Goal: Information Seeking & Learning: Understand process/instructions

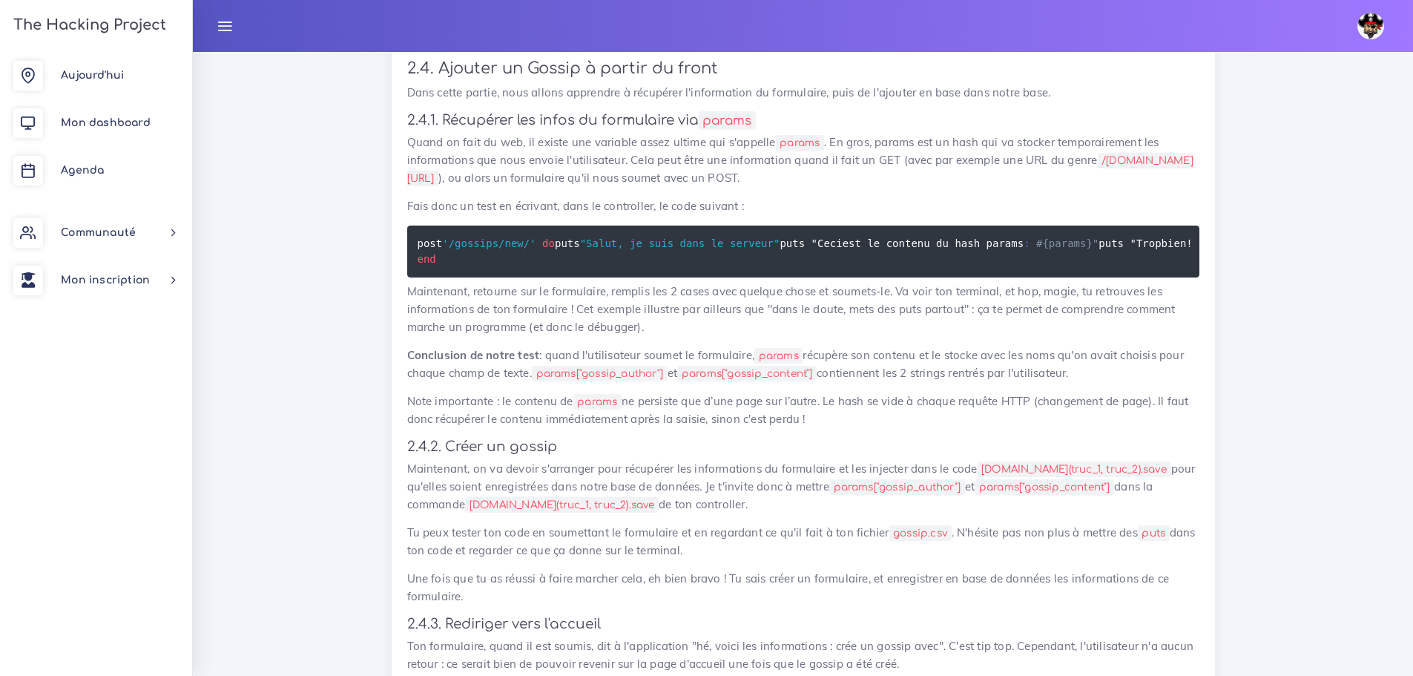
scroll to position [7602, 0]
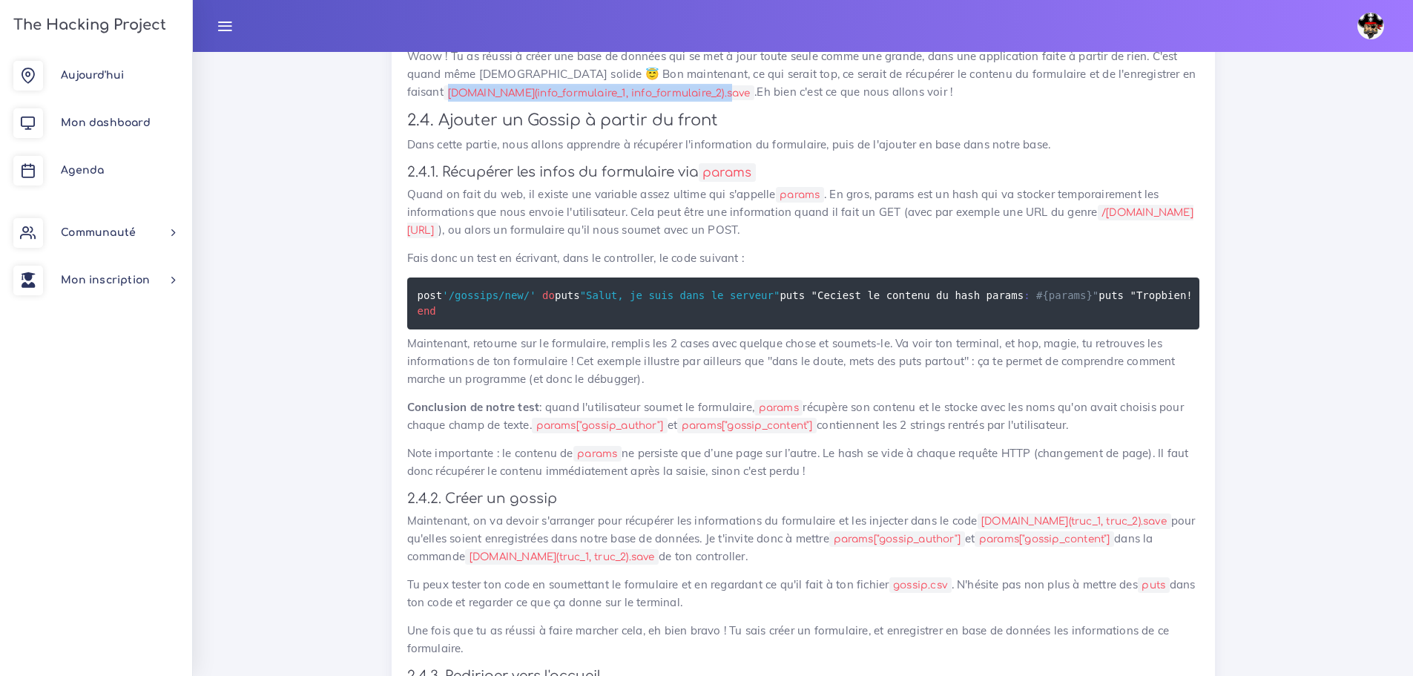
drag, startPoint x: 690, startPoint y: 352, endPoint x: 412, endPoint y: 350, distance: 277.5
click at [444, 101] on code "[DOMAIN_NAME](info_formulaire_1, info_formulaire_2).save" at bounding box center [599, 93] width 311 height 16
copy code "[DOMAIN_NAME](info_formulaire_1, info_formulaire_2).save"
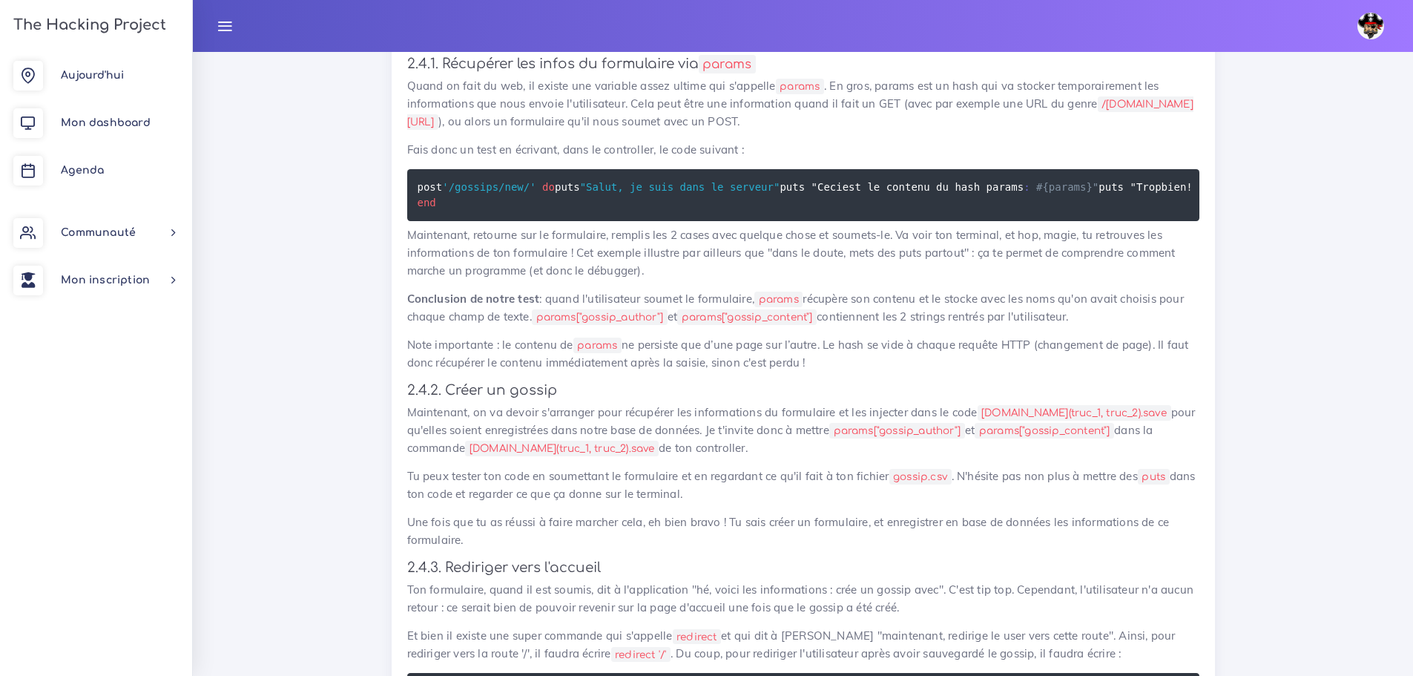
scroll to position [7824, 0]
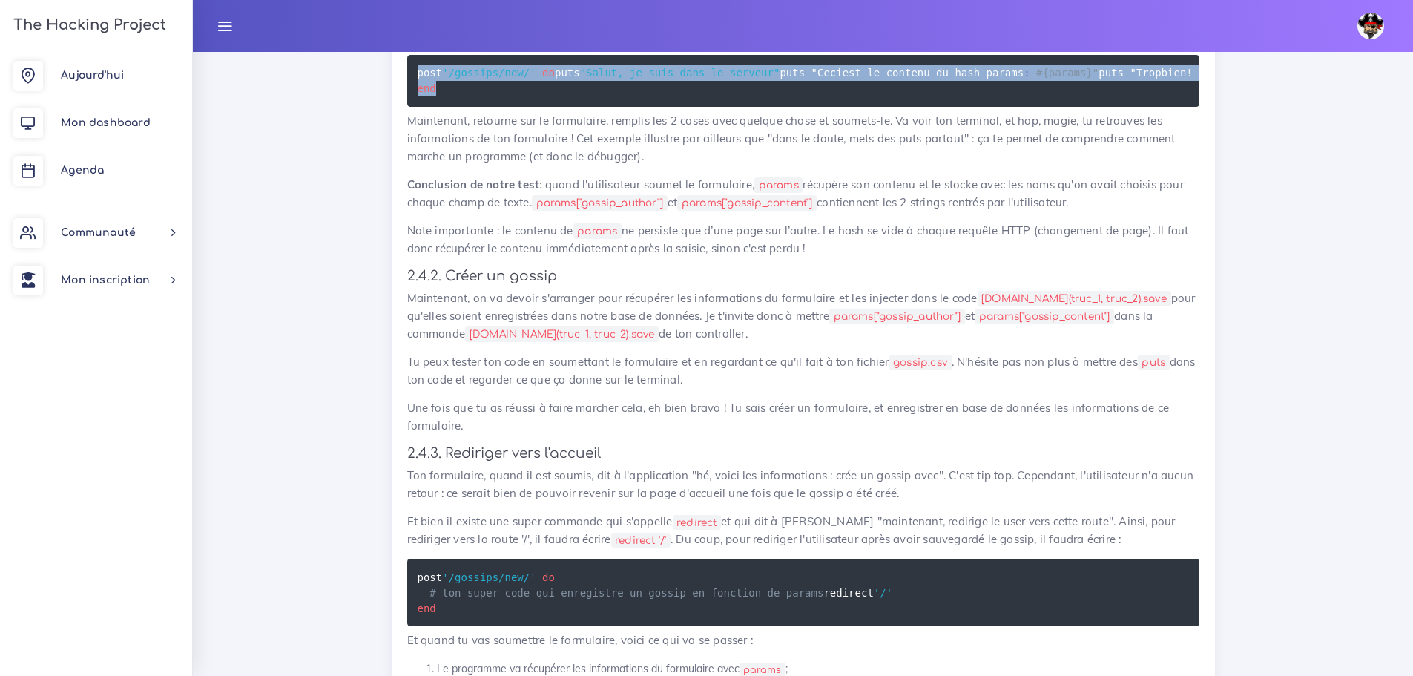
drag, startPoint x: 457, startPoint y: 419, endPoint x: 409, endPoint y: 326, distance: 105.2
click at [409, 107] on pre "post '/gossips/new/' do puts "Salut, je suis dans le serveur" puts " Ceci est l…" at bounding box center [803, 81] width 792 height 52
copy code "post '/gossips/new/' do puts "Salut, je suis dans le serveur" puts " Ceci est l…"
click at [1160, 107] on pre "post '/gossips/new/' do puts "Salut, je suis dans le serveur" puts " Ceci est l…" at bounding box center [803, 81] width 792 height 52
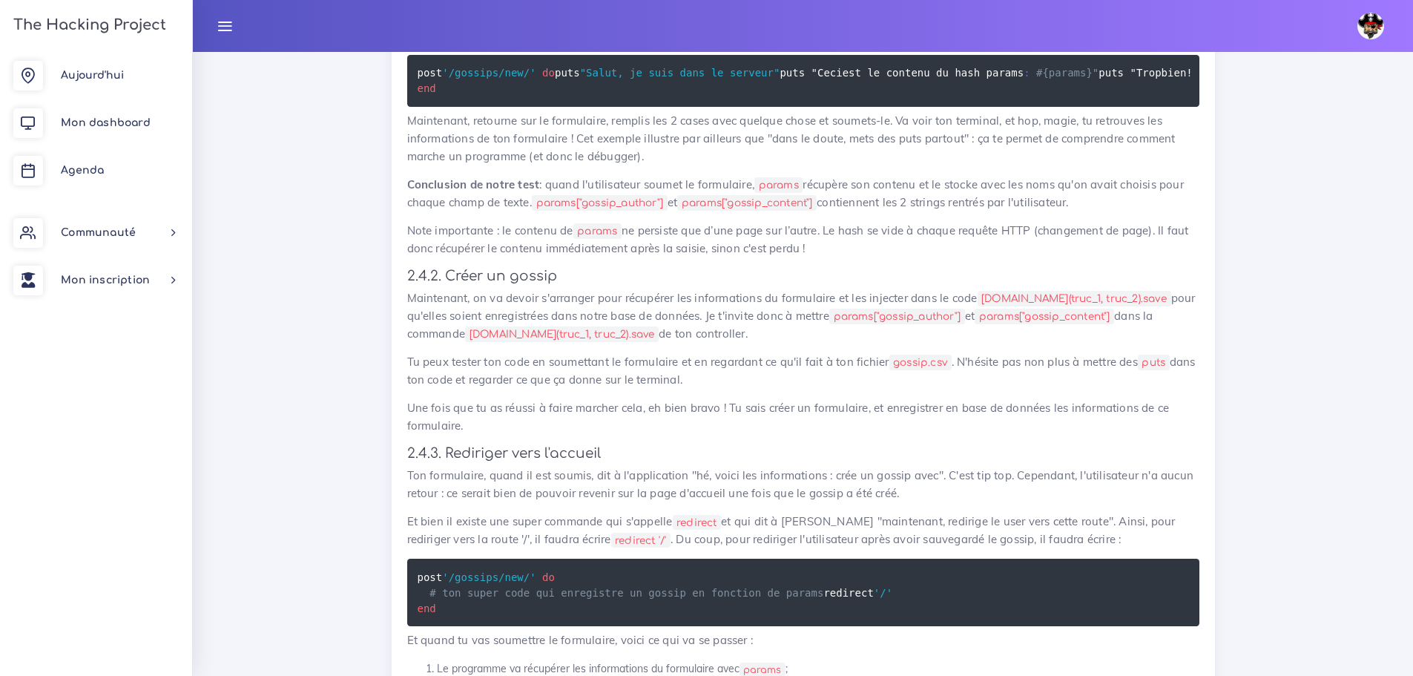
click at [1010, 165] on p "Maintenant, retourne sur le formulaire, remplis les 2 cases avec quelque chose …" at bounding box center [803, 138] width 792 height 53
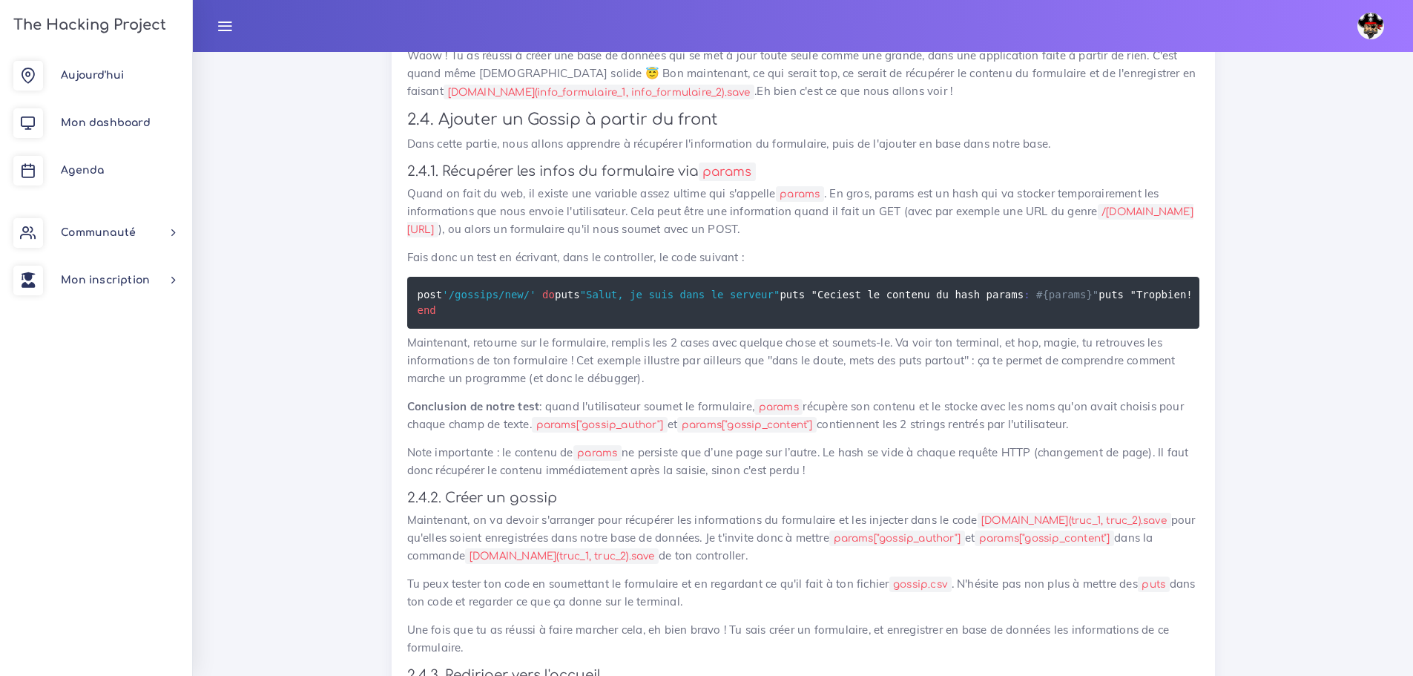
scroll to position [7602, 0]
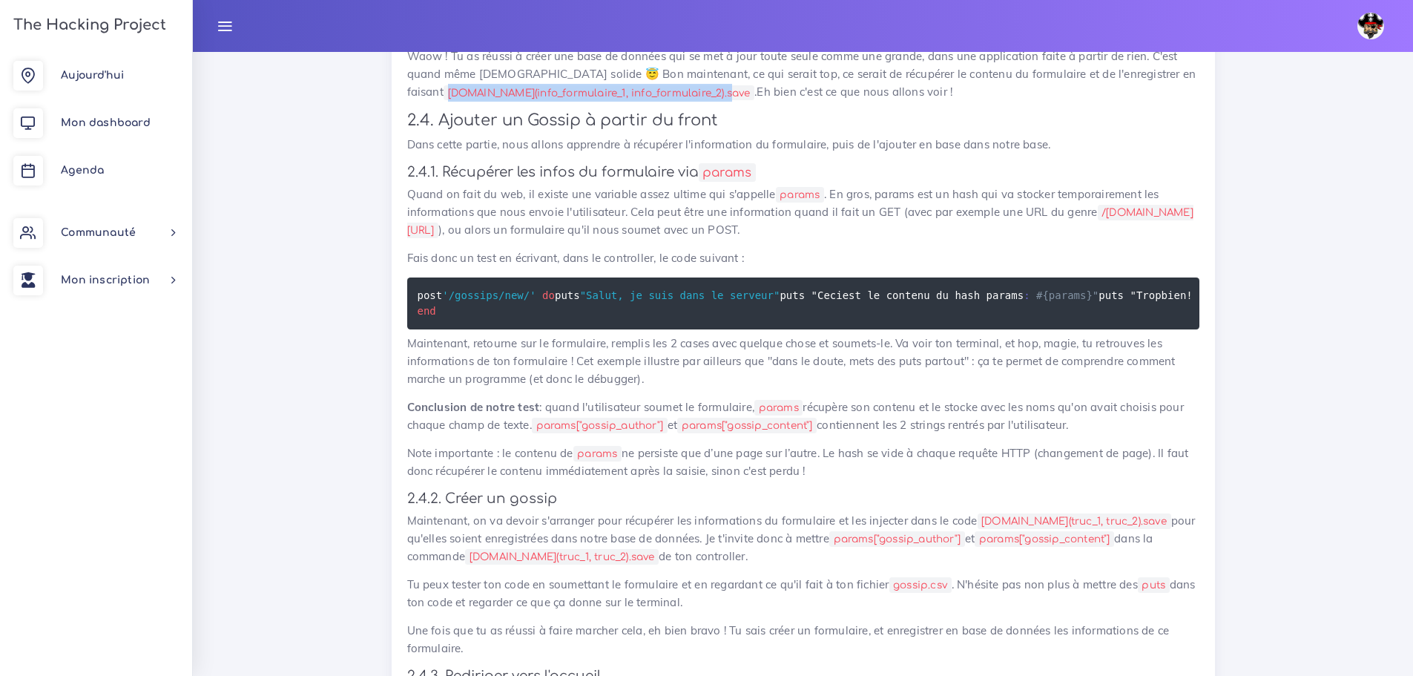
drag, startPoint x: 690, startPoint y: 348, endPoint x: 411, endPoint y: 353, distance: 279.0
click at [444, 101] on code "[DOMAIN_NAME](info_formulaire_1, info_formulaire_2).save" at bounding box center [599, 93] width 311 height 16
copy code "[DOMAIN_NAME](info_formulaire_1, info_formulaire_2).save"
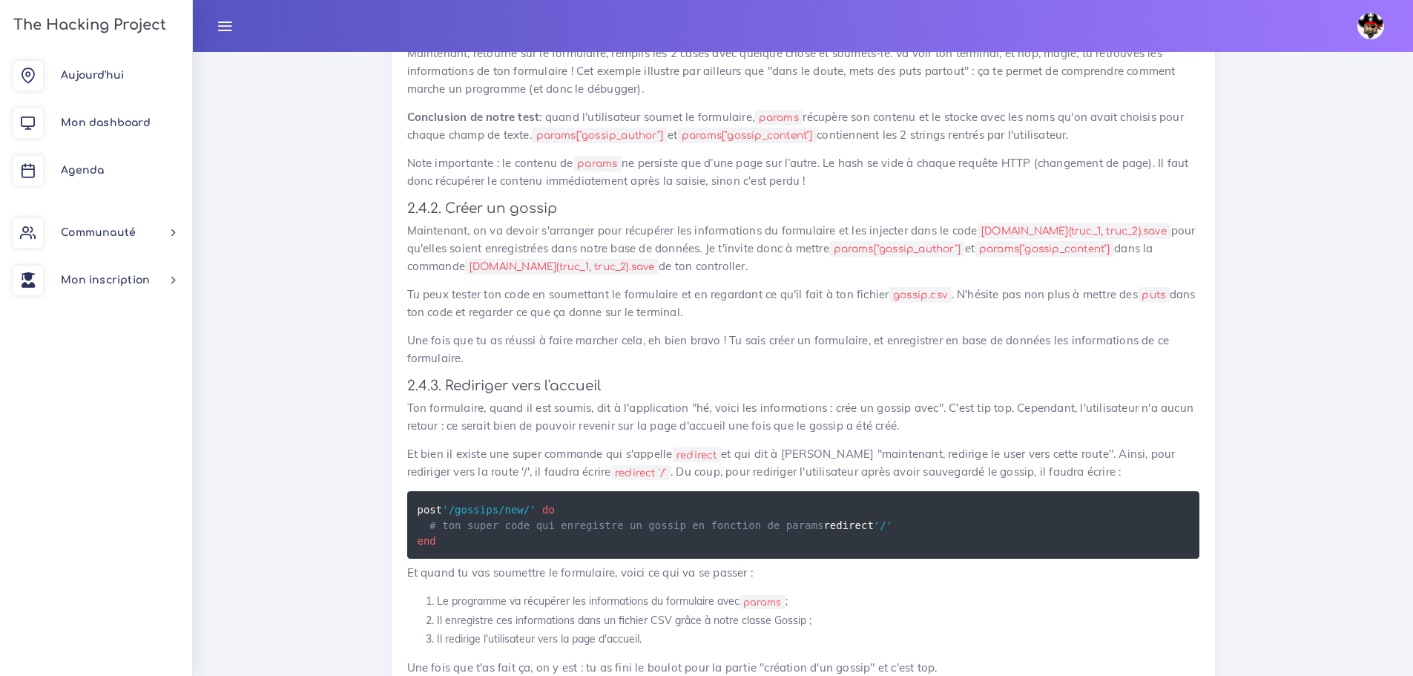
scroll to position [7898, 0]
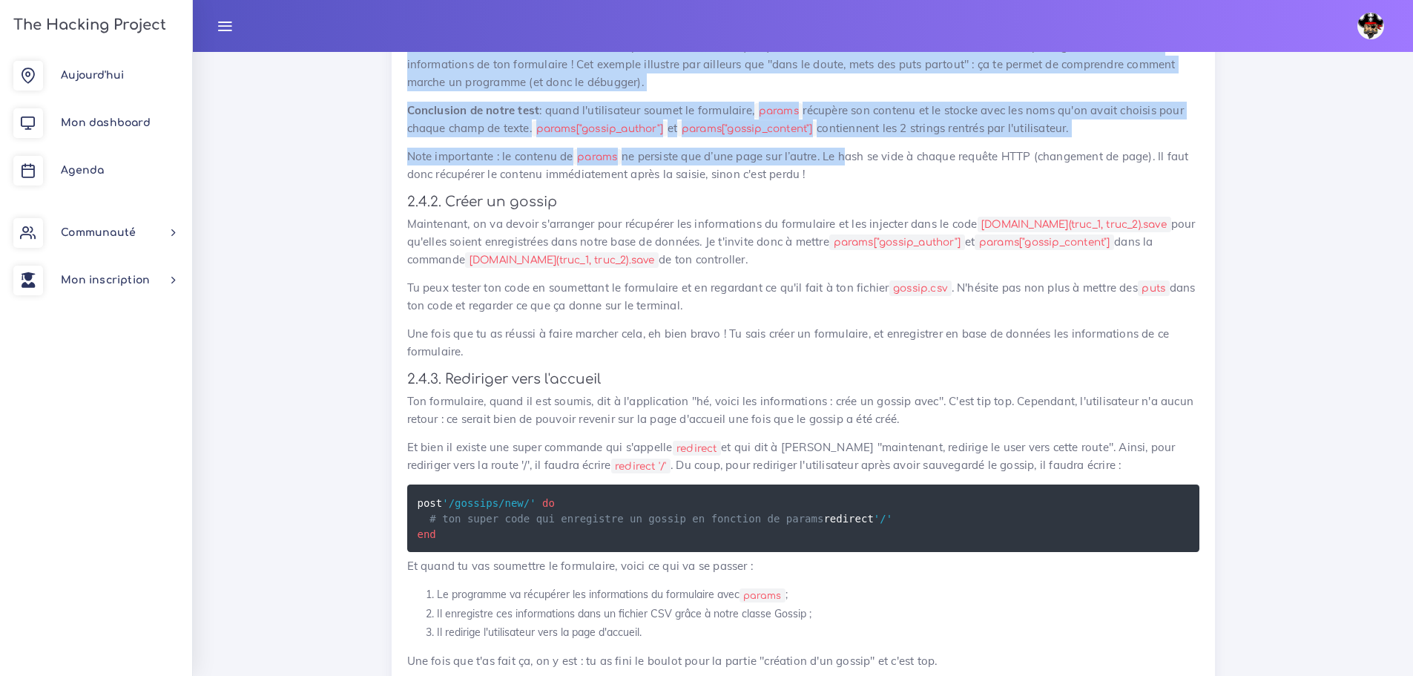
drag, startPoint x: 809, startPoint y: 489, endPoint x: 628, endPoint y: 246, distance: 303.7
drag, startPoint x: 815, startPoint y: 519, endPoint x: 402, endPoint y: 128, distance: 568.3
copy div "4.4.8. Loremipsu dol sitam co adipiscing eli seddoe Tempo in utla et dol, ma al…"
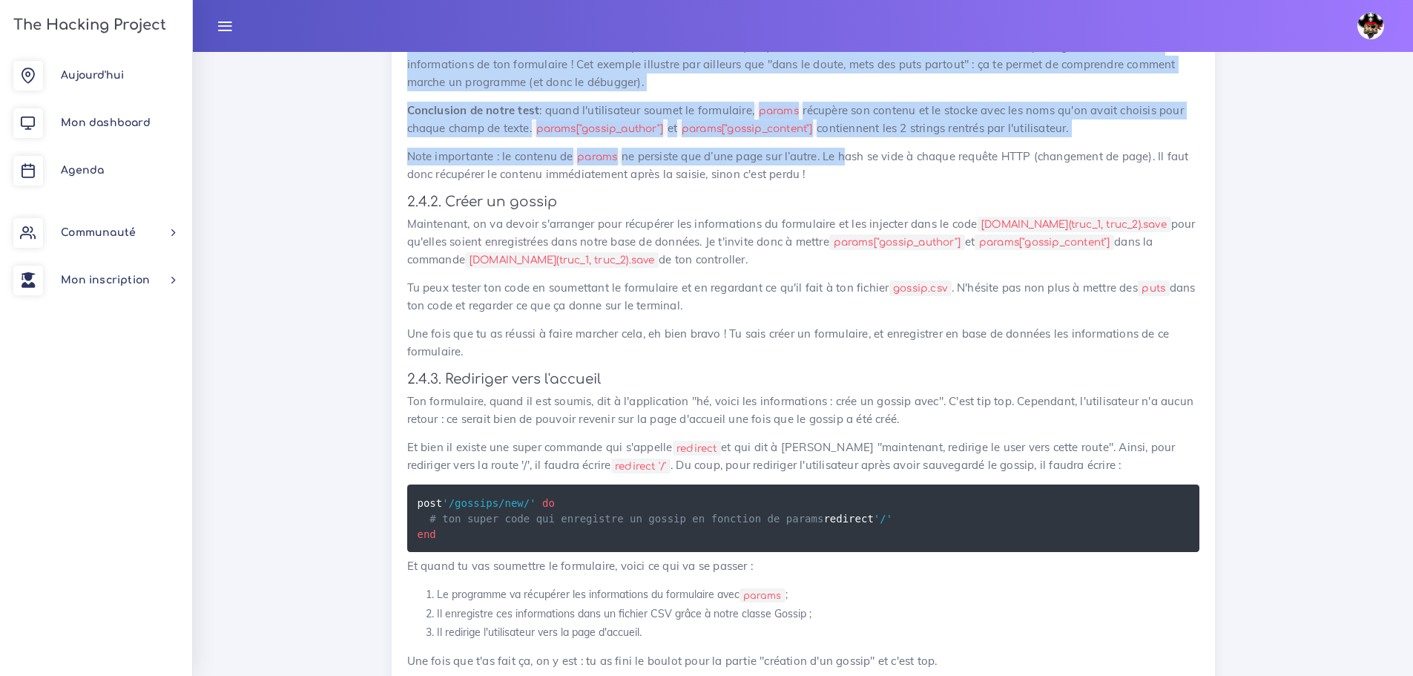
click at [705, 33] on pre "post '/gossips/new/' do puts "Salut, je suis dans le serveur" puts " Ceci est l…" at bounding box center [803, 7] width 792 height 52
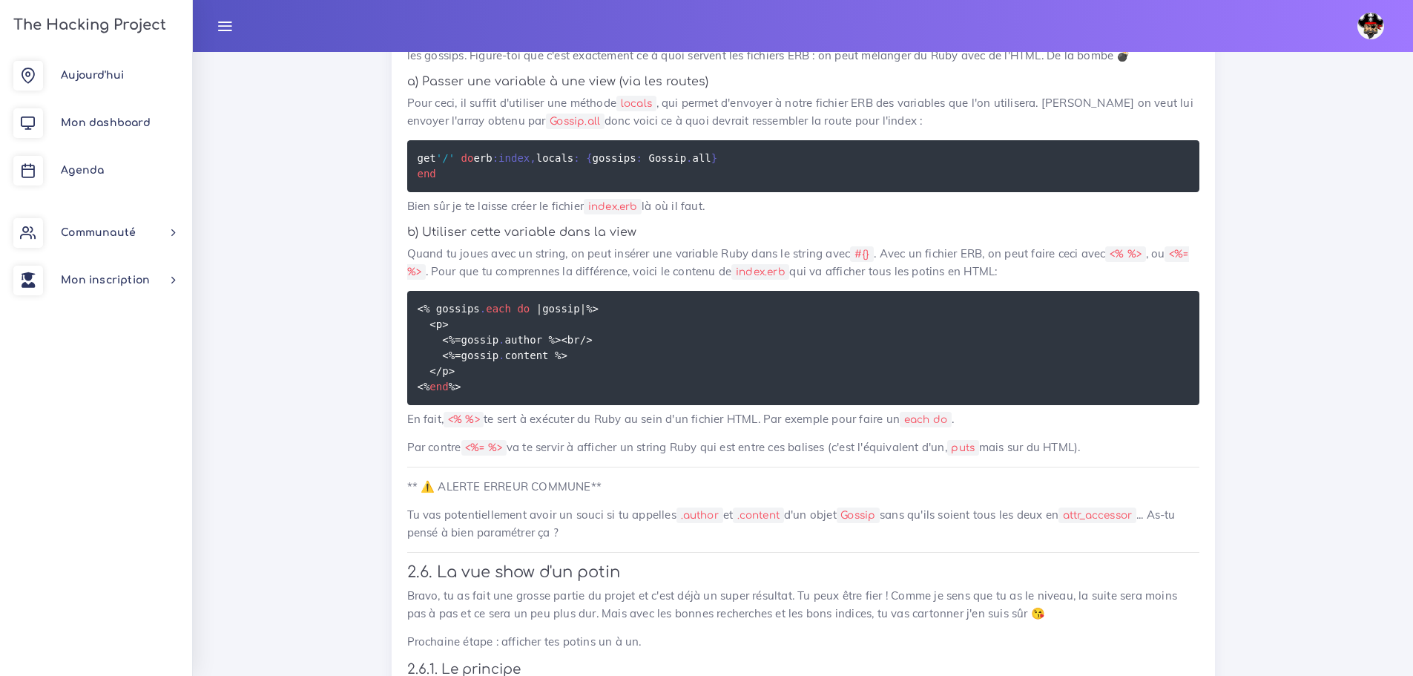
scroll to position [9160, 0]
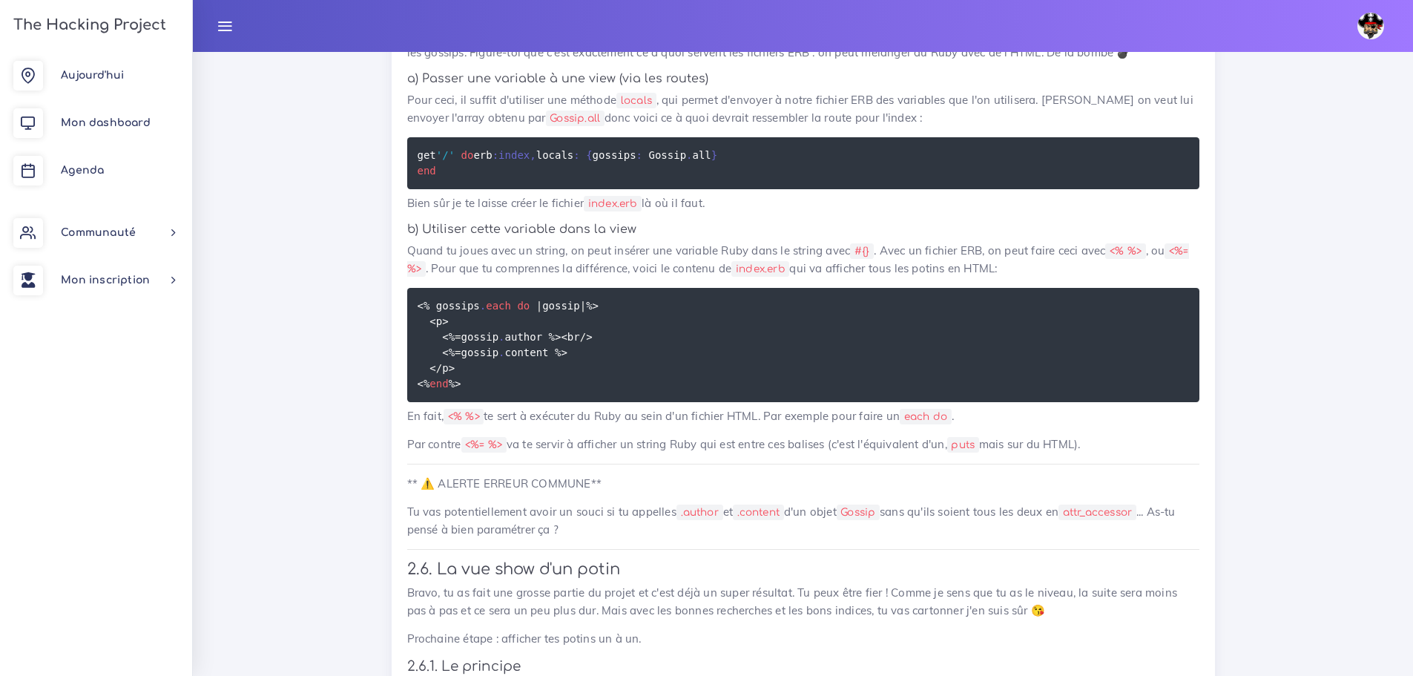
drag, startPoint x: 442, startPoint y: 419, endPoint x: 407, endPoint y: 334, distance: 92.2
copy code "def self . all all_gossips = [ ] CSV . read ( "./db/gossip.csv" ) . each do | c…"
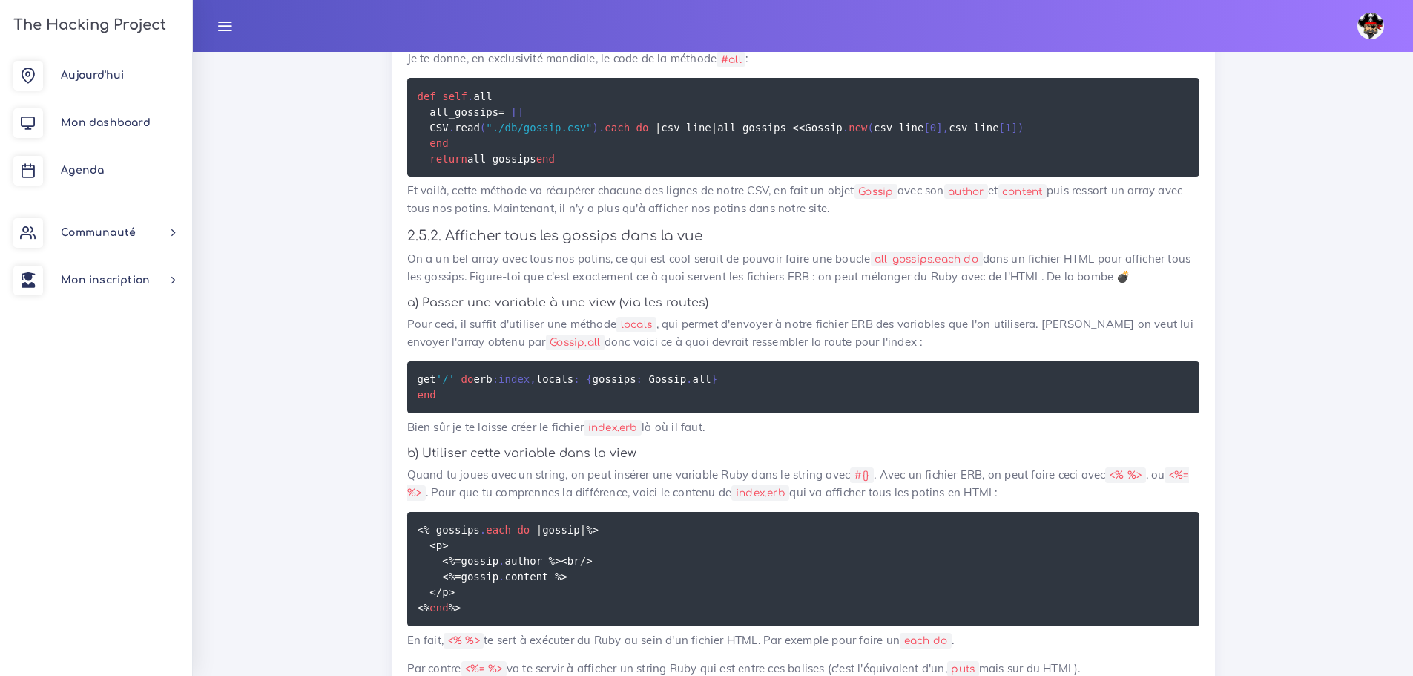
scroll to position [8863, 0]
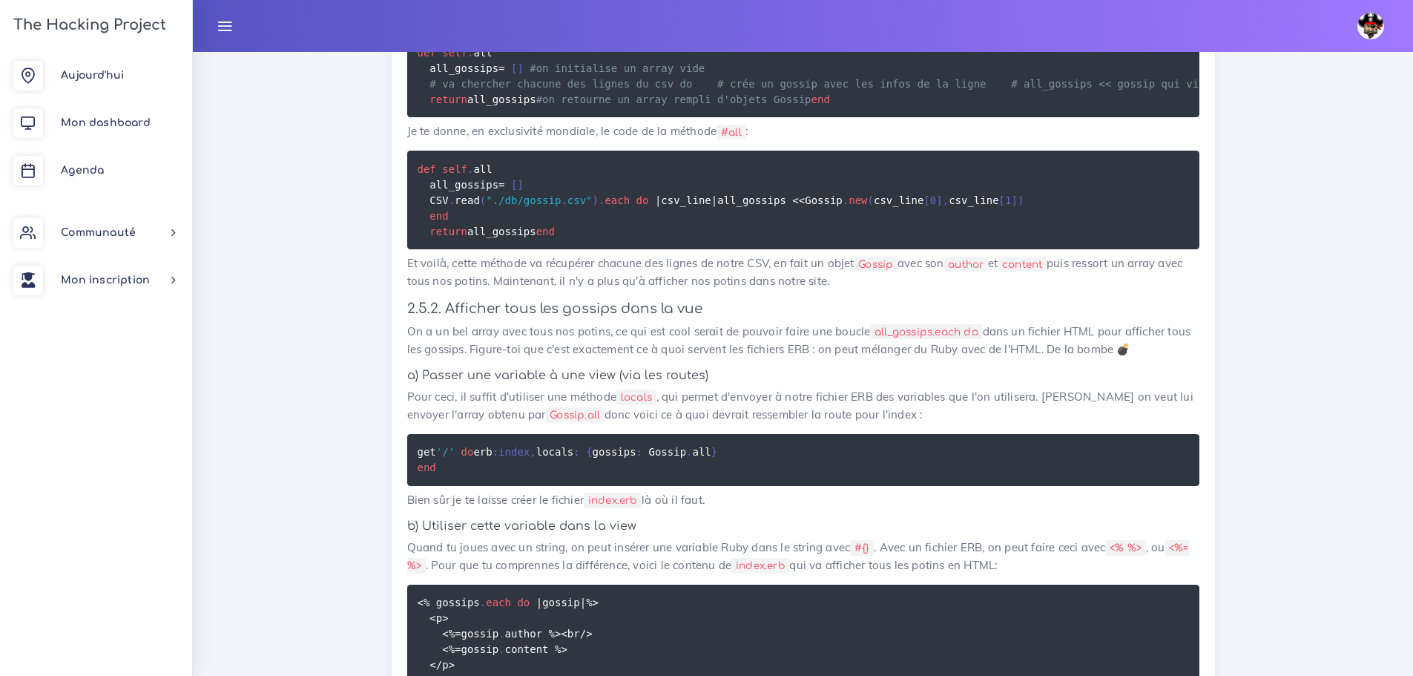
drag, startPoint x: 862, startPoint y: 473, endPoint x: 379, endPoint y: 197, distance: 556.2
copy div "3.5.7. Lo ipsumdo #sit Ame consect #adi , e’sed doeiu temp incididu. Utla et do…"
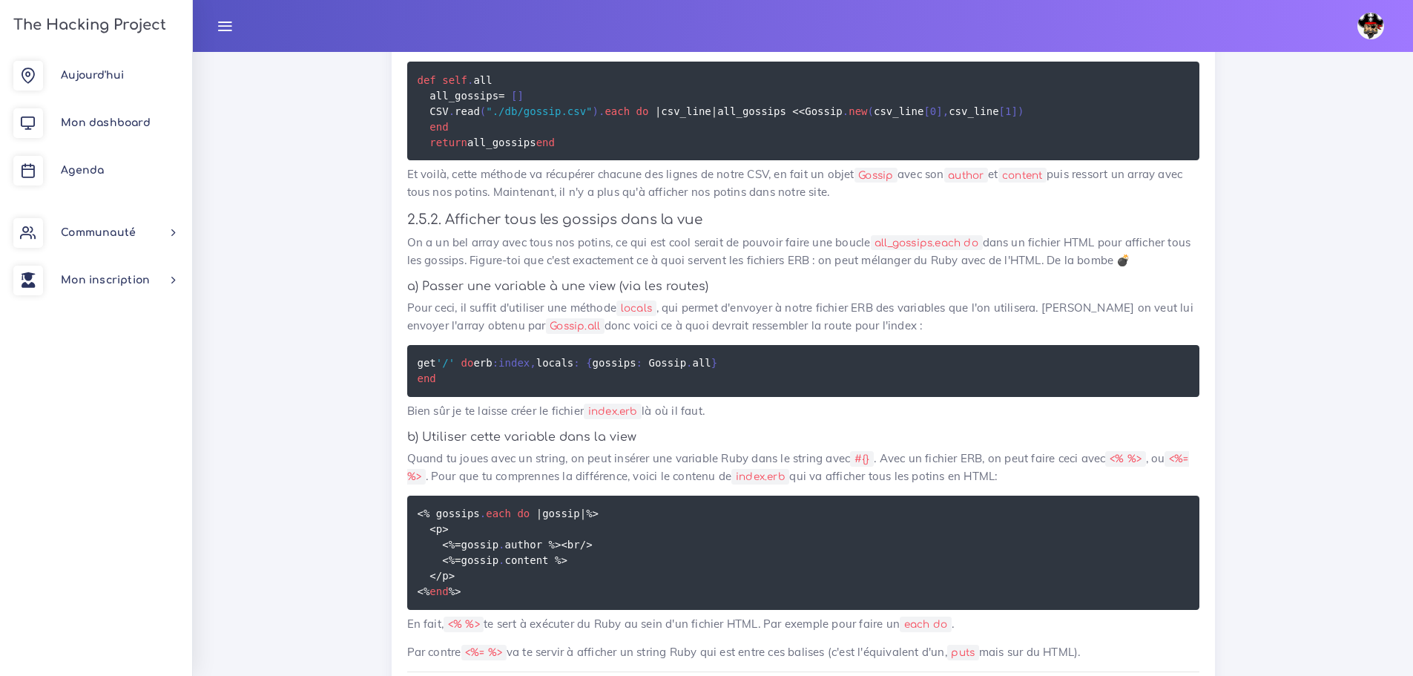
scroll to position [9234, 0]
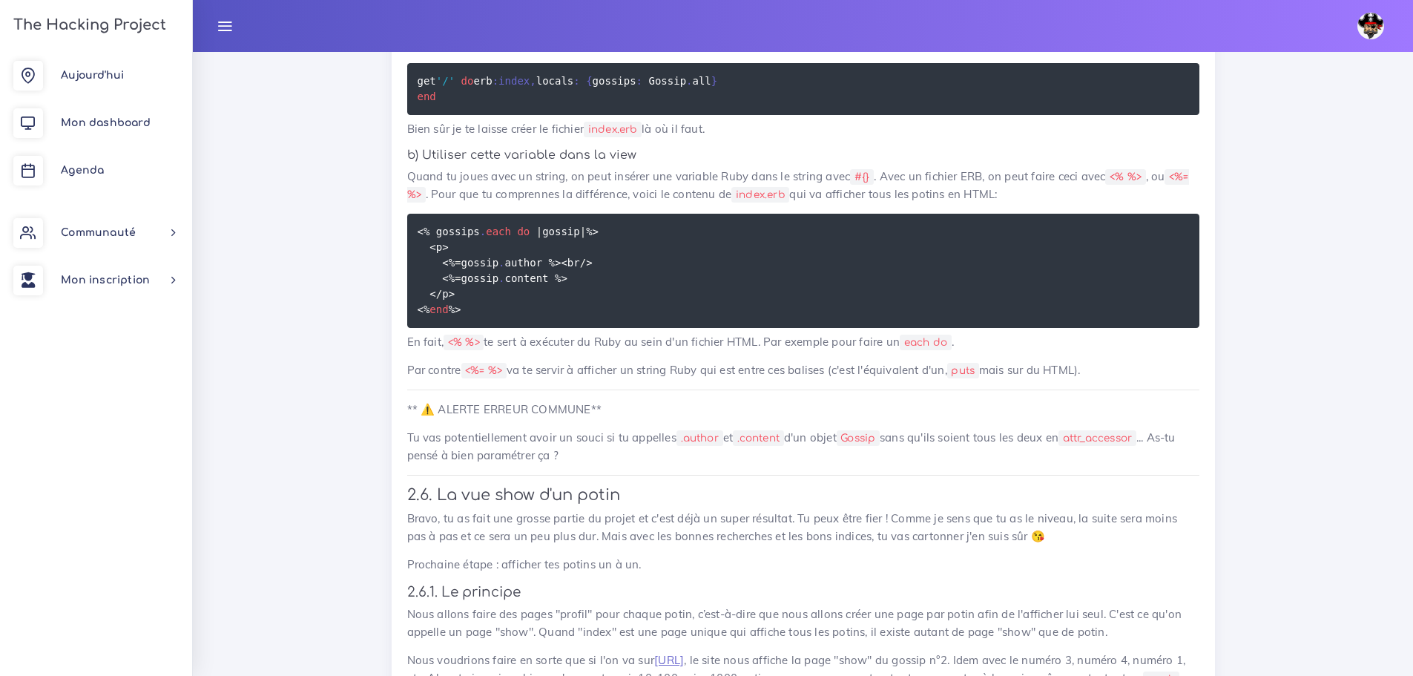
drag, startPoint x: 410, startPoint y: 133, endPoint x: 872, endPoint y: 400, distance: 533.1
copy div "5.7. Loremips d'sitam con adipisc Elit seddo ei temp incidi, ut laboreet dolore…"
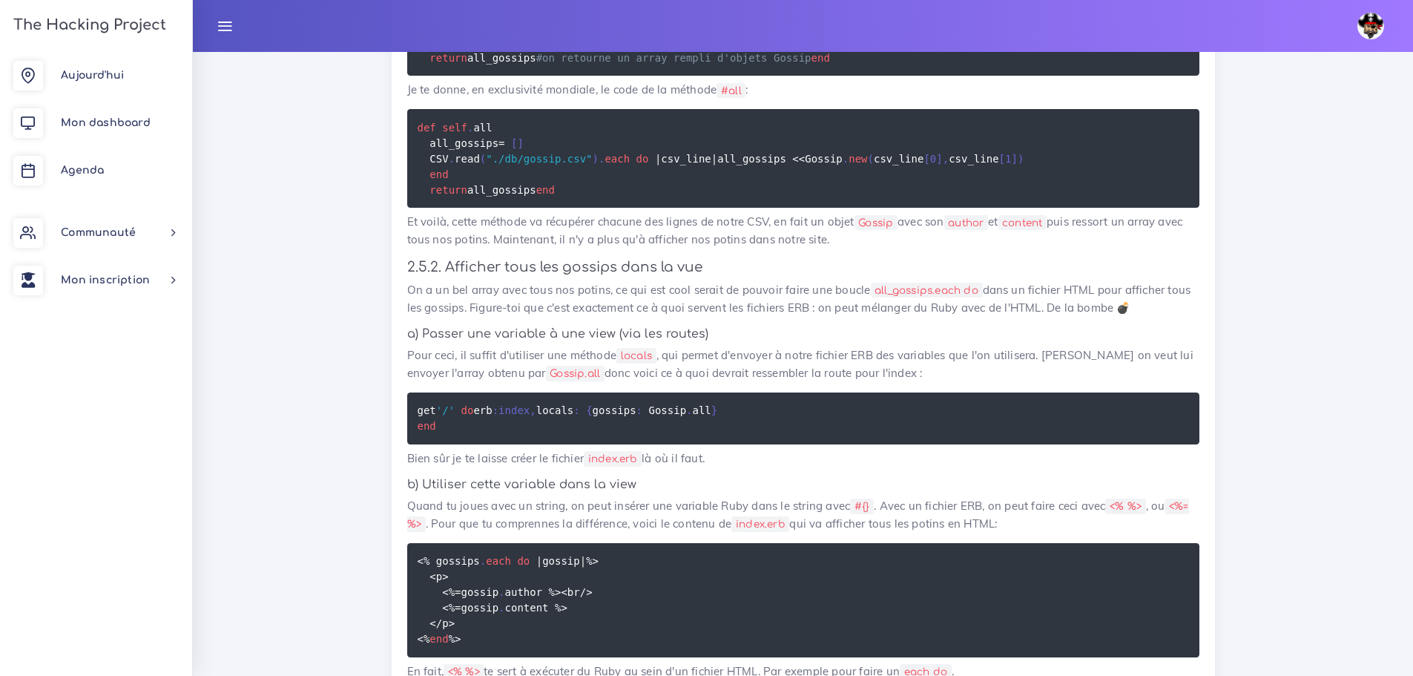
scroll to position [8863, 0]
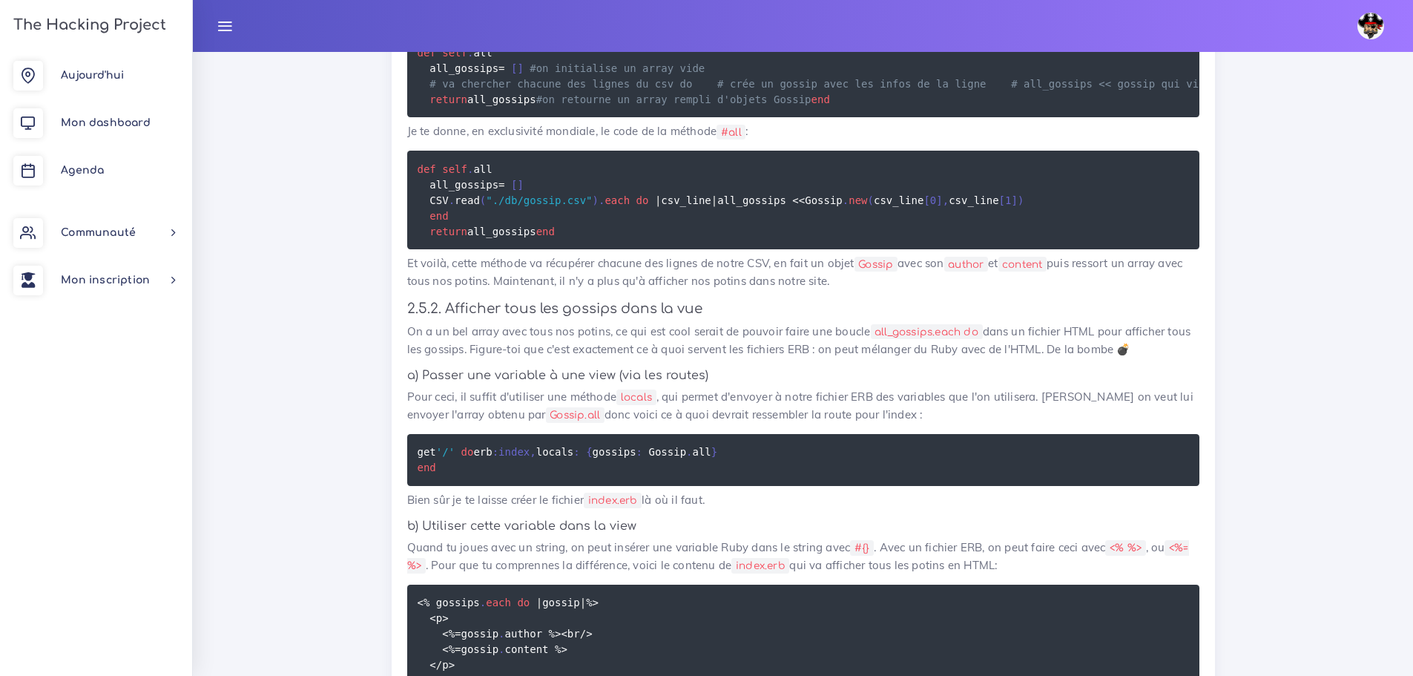
drag, startPoint x: 872, startPoint y: 316, endPoint x: 404, endPoint y: 129, distance: 504.1
copy div "5.7. Loremips d'sitam con adipisc Elit seddo ei temp incidi, ut laboreet dolore…"
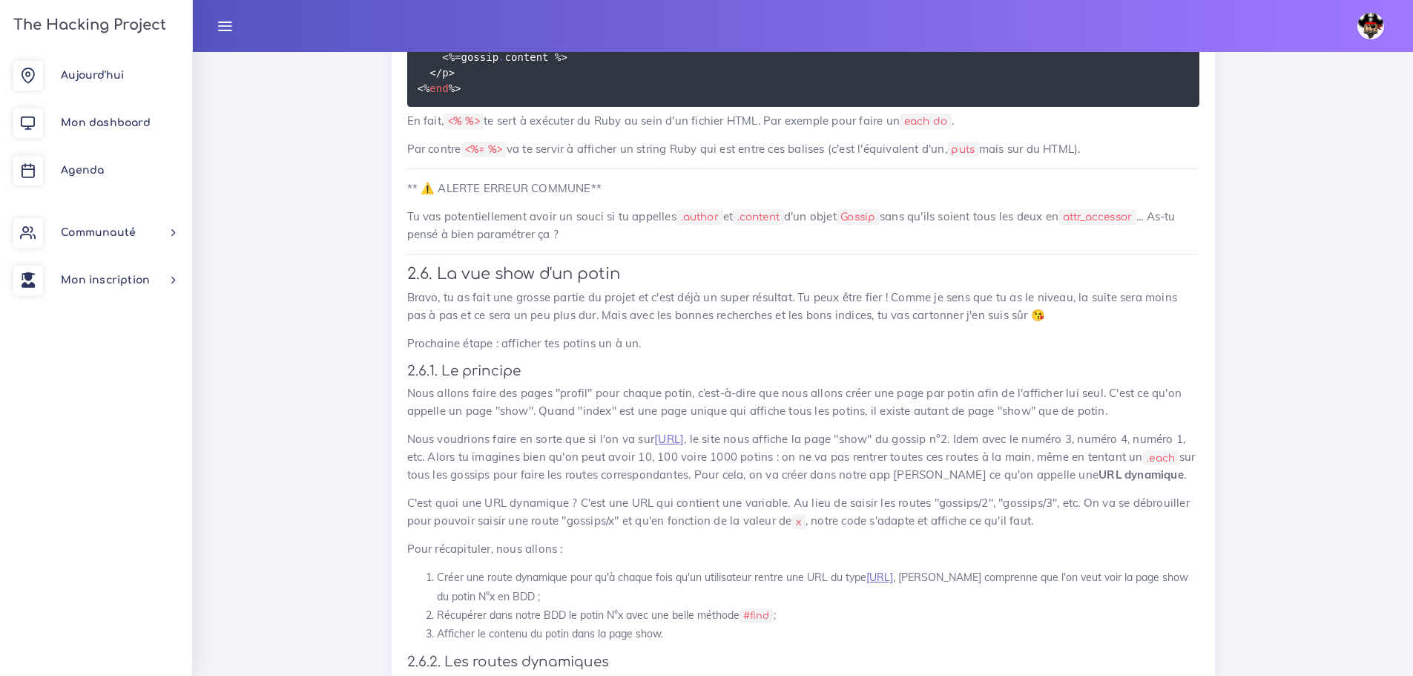
scroll to position [9456, 0]
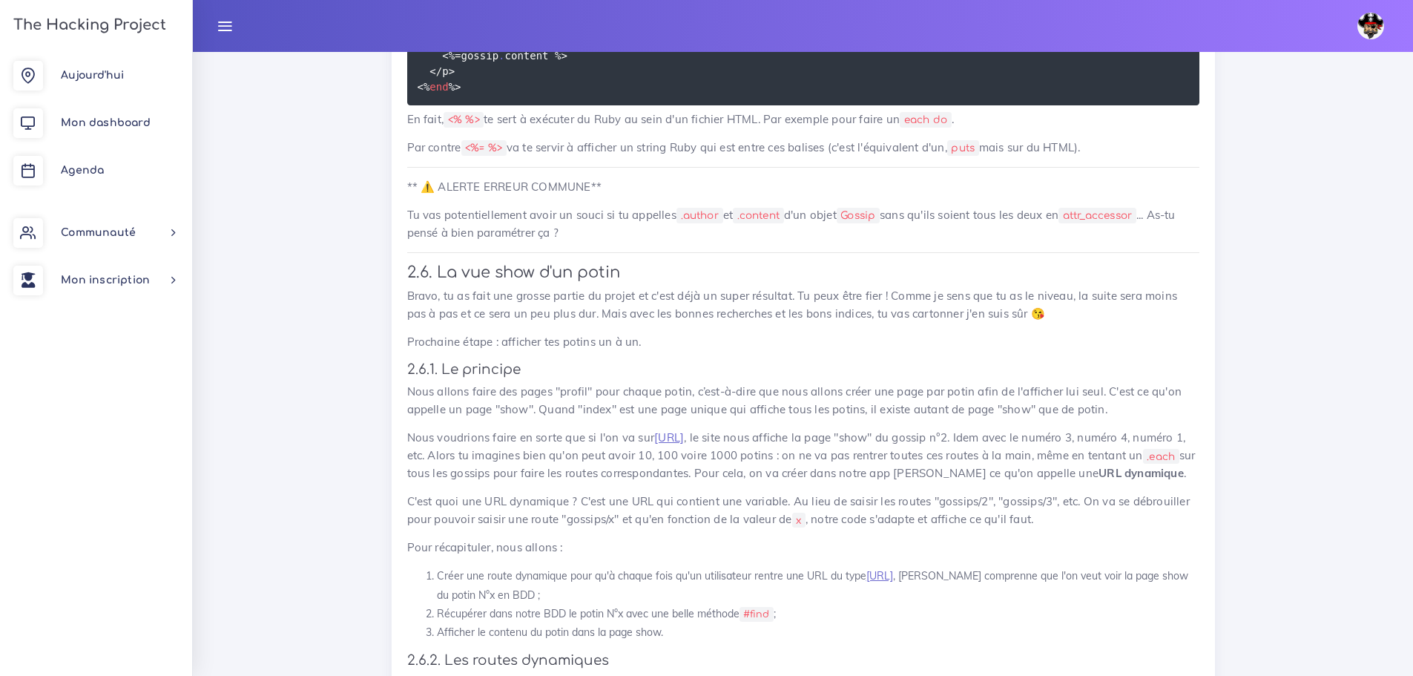
drag, startPoint x: 507, startPoint y: 589, endPoint x: 392, endPoint y: 513, distance: 138.1
copy code "<% gossips . each do | gossip | %> <p> <% = gossip . author %><br / > <% = goss…"
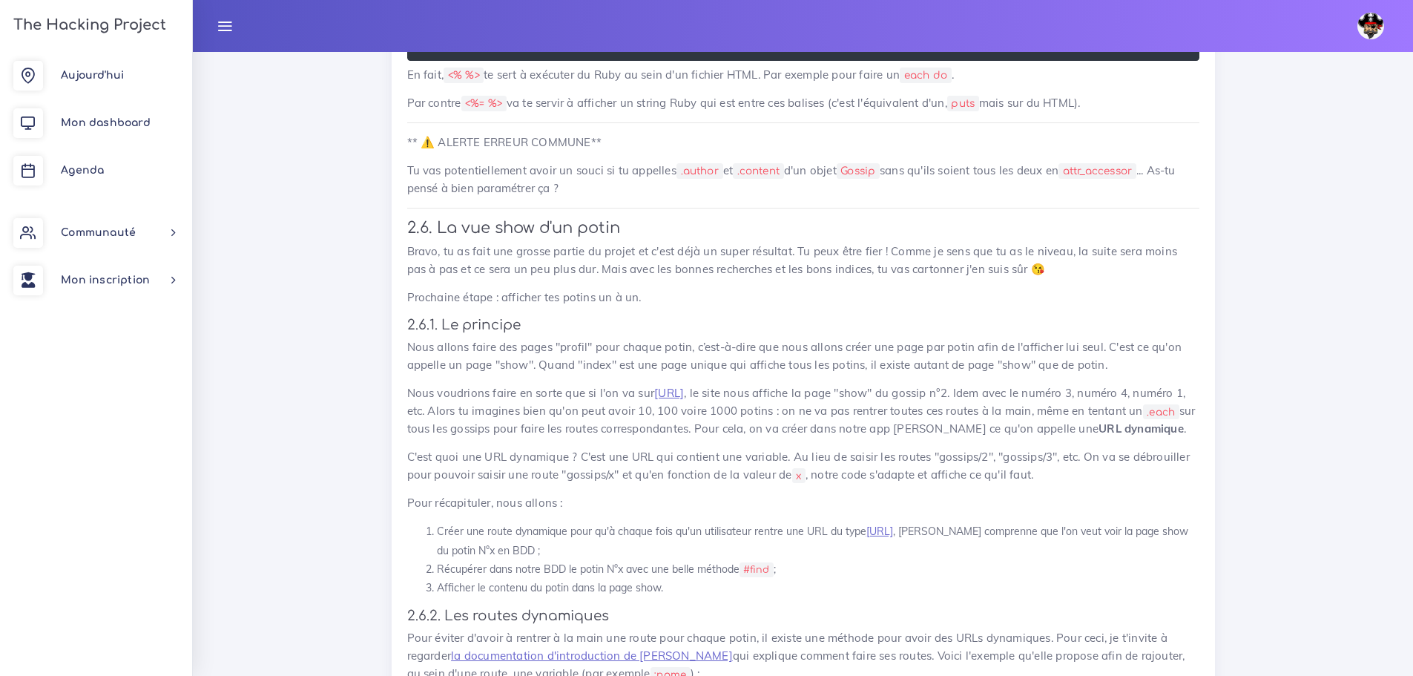
scroll to position [9605, 0]
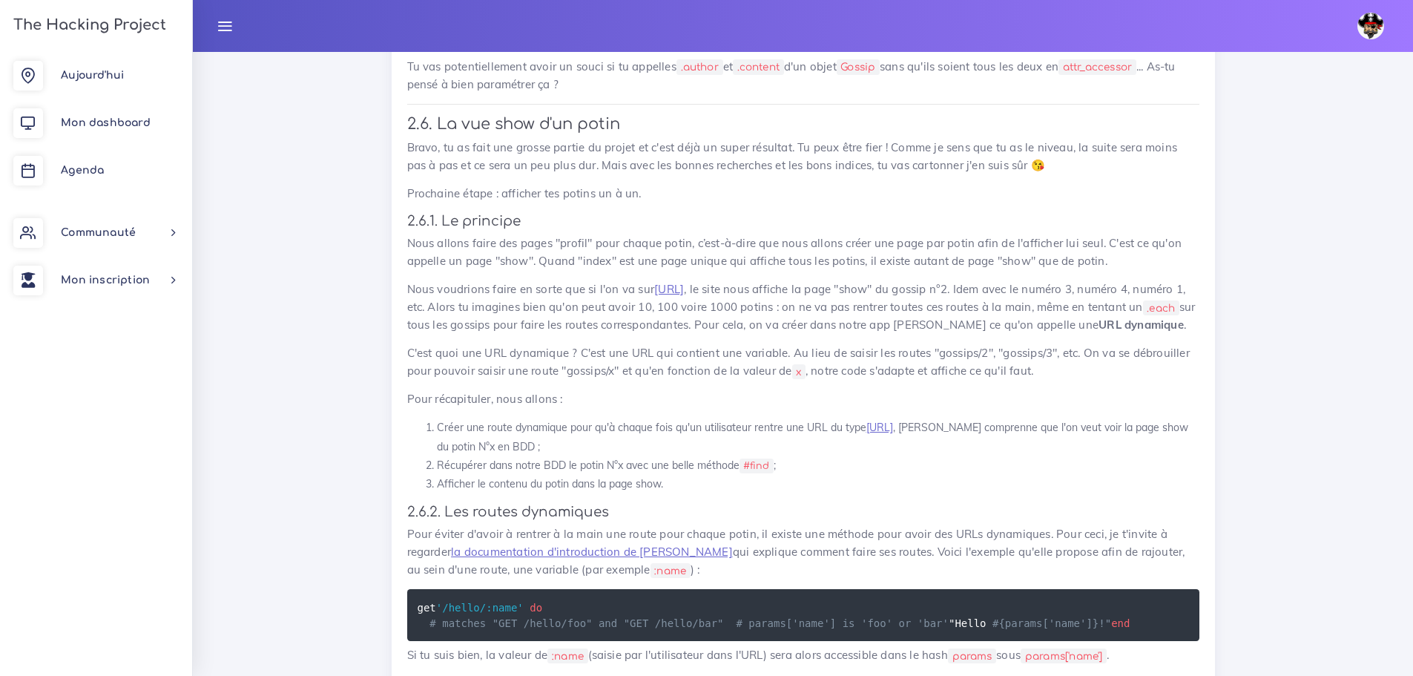
drag, startPoint x: 1111, startPoint y: 503, endPoint x: 395, endPoint y: 279, distance: 750.1
copy div "b) Utiliser cette variable dans la view Quand tu joues avec un string, on peut …"
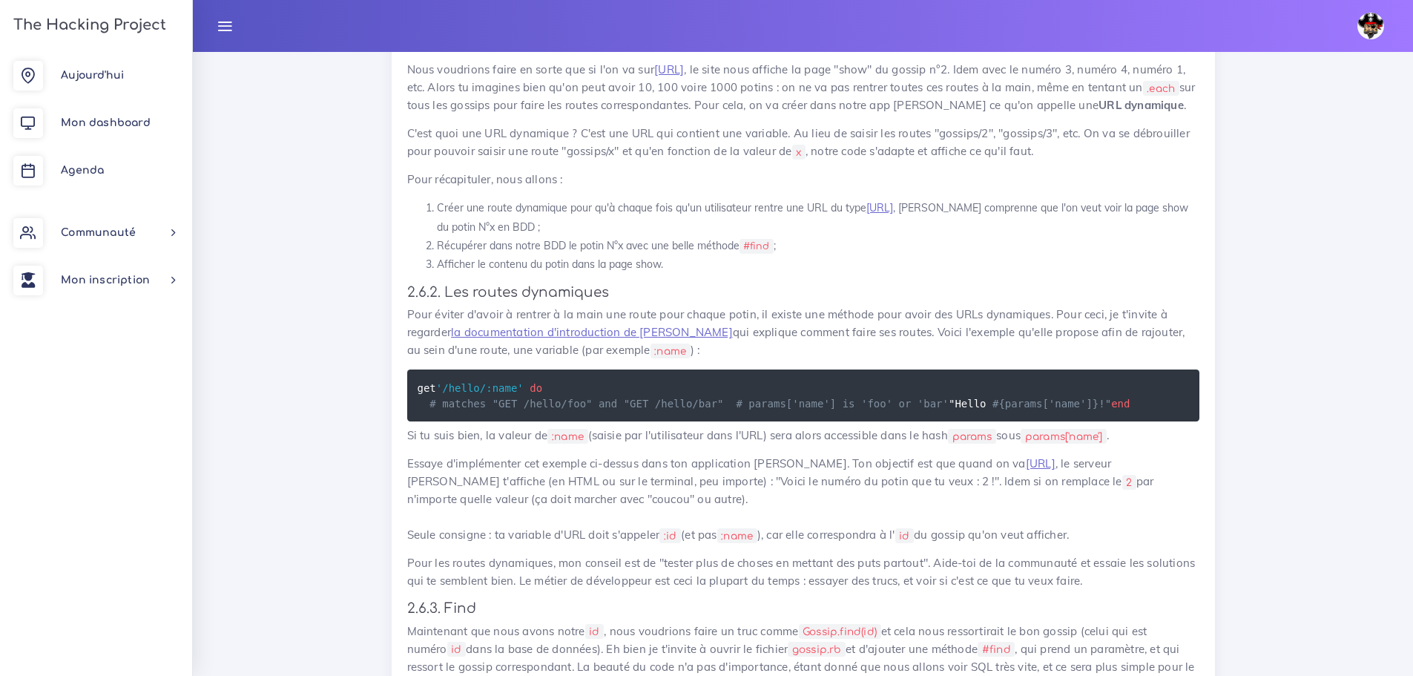
scroll to position [9901, 0]
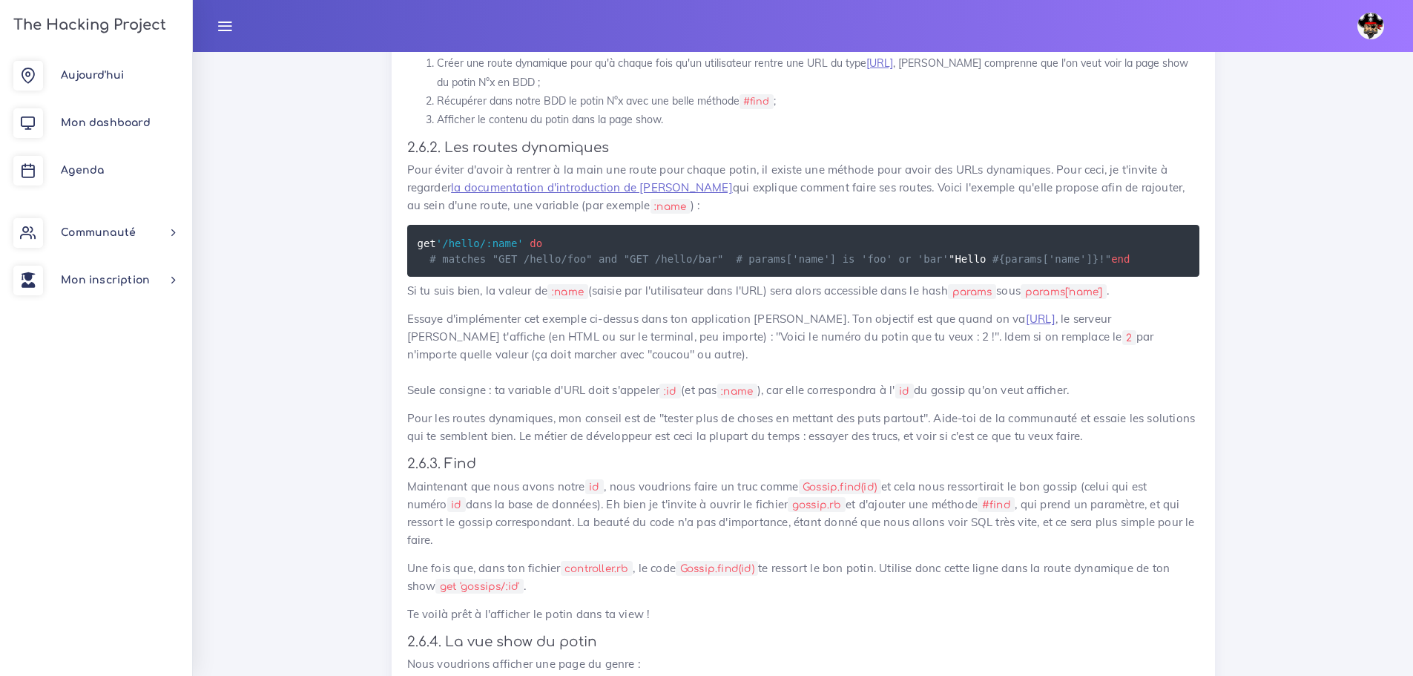
scroll to position [9976, 0]
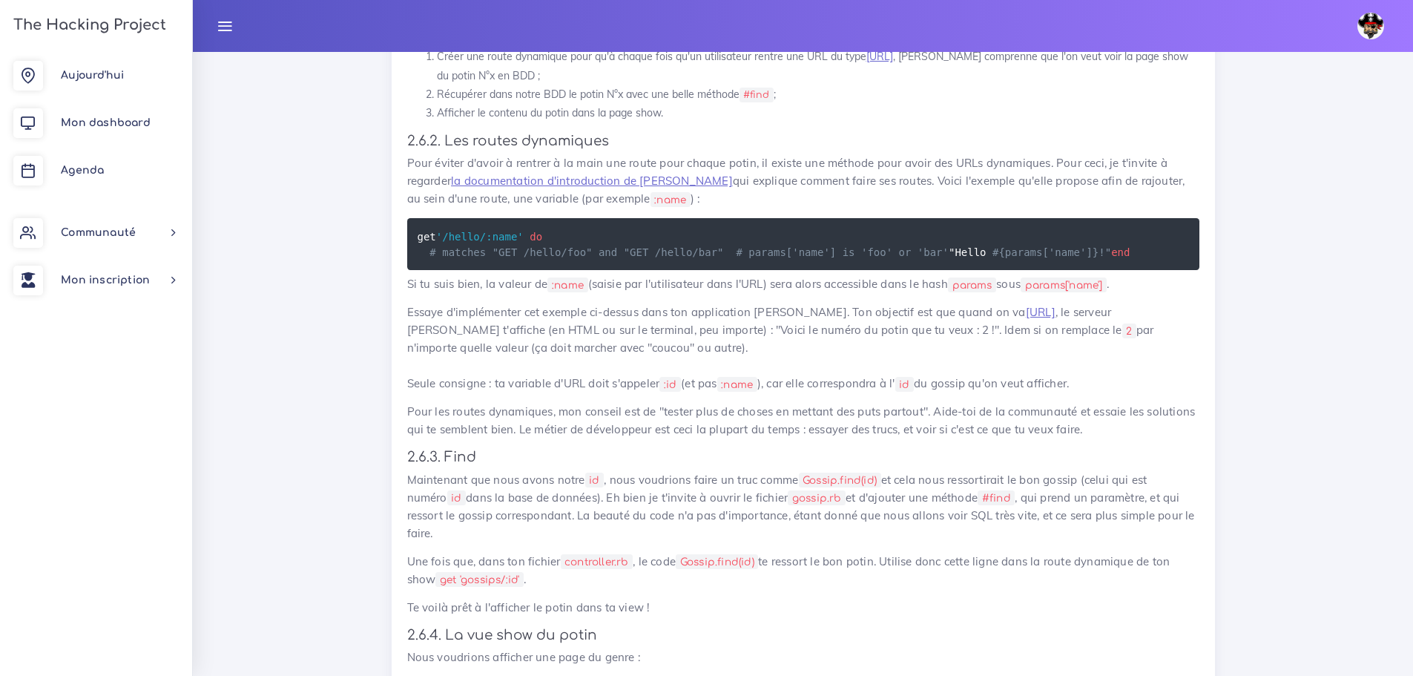
drag, startPoint x: 672, startPoint y: 639, endPoint x: 381, endPoint y: 356, distance: 405.5
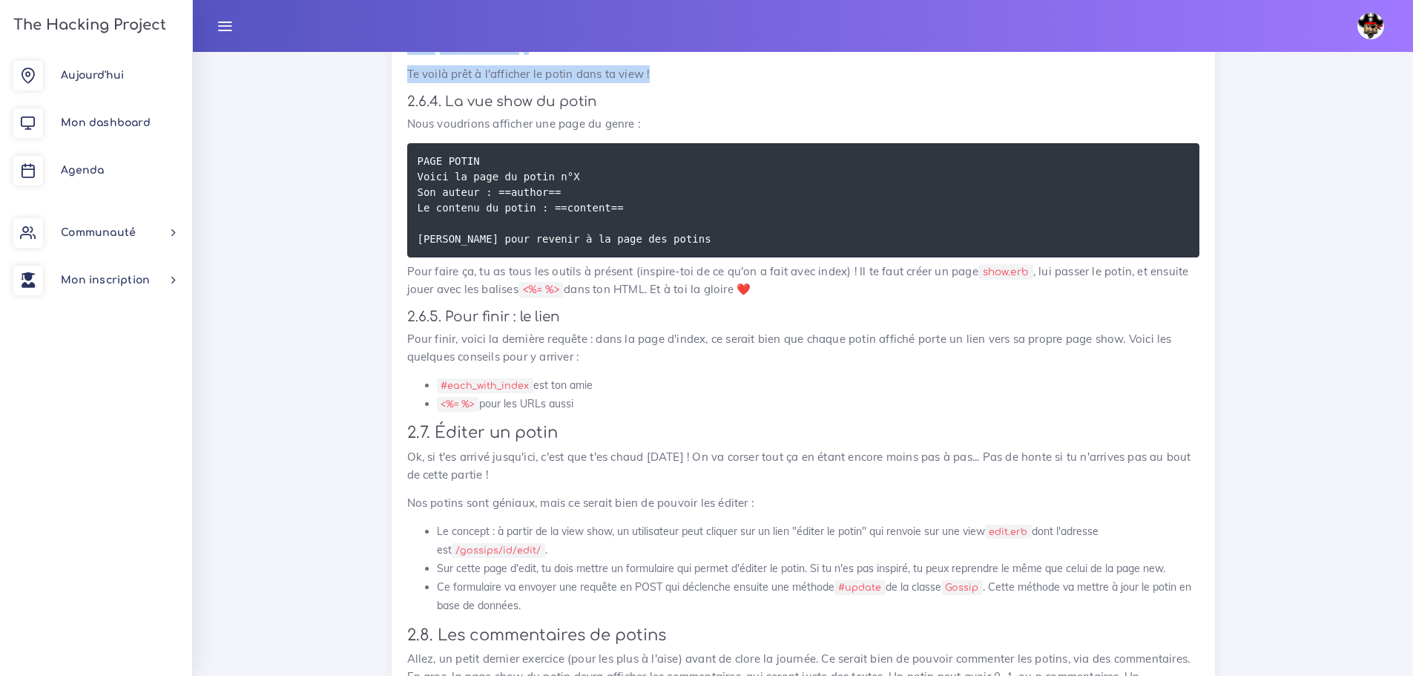
scroll to position [10272, 0]
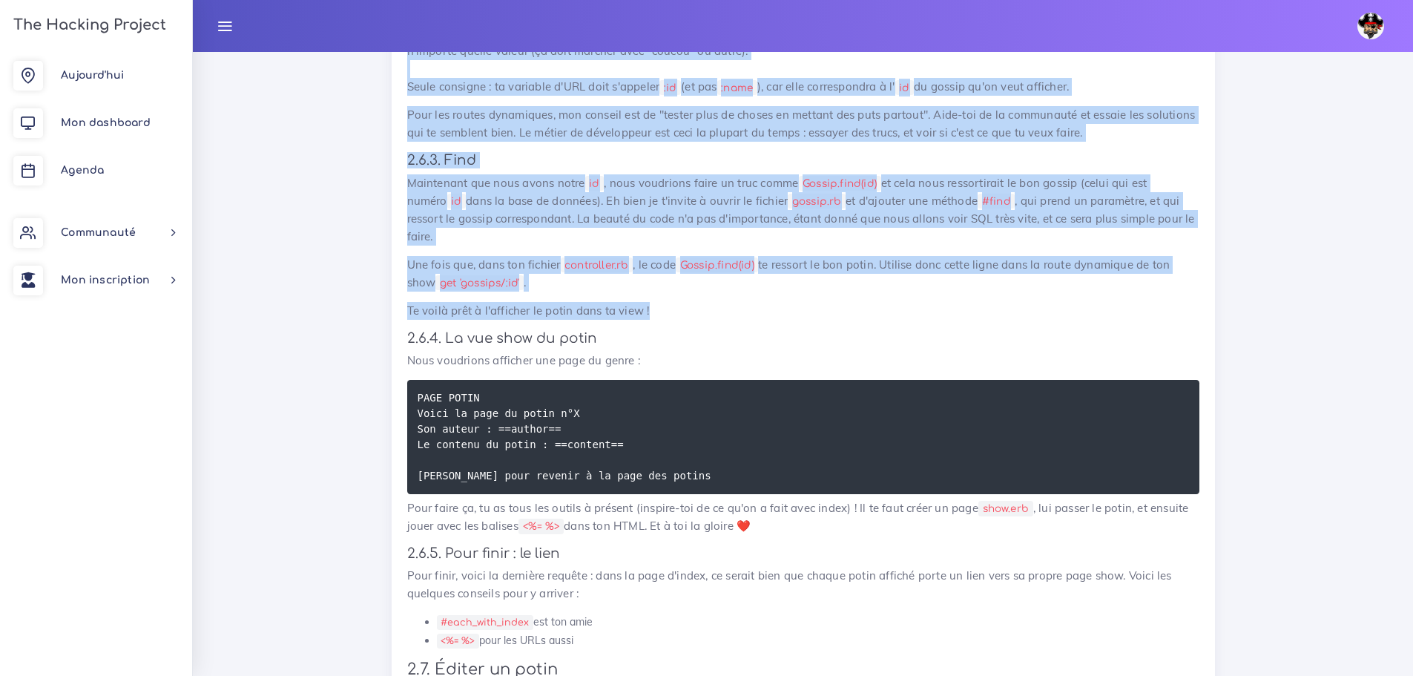
drag, startPoint x: 660, startPoint y: 560, endPoint x: 388, endPoint y: 366, distance: 333.5
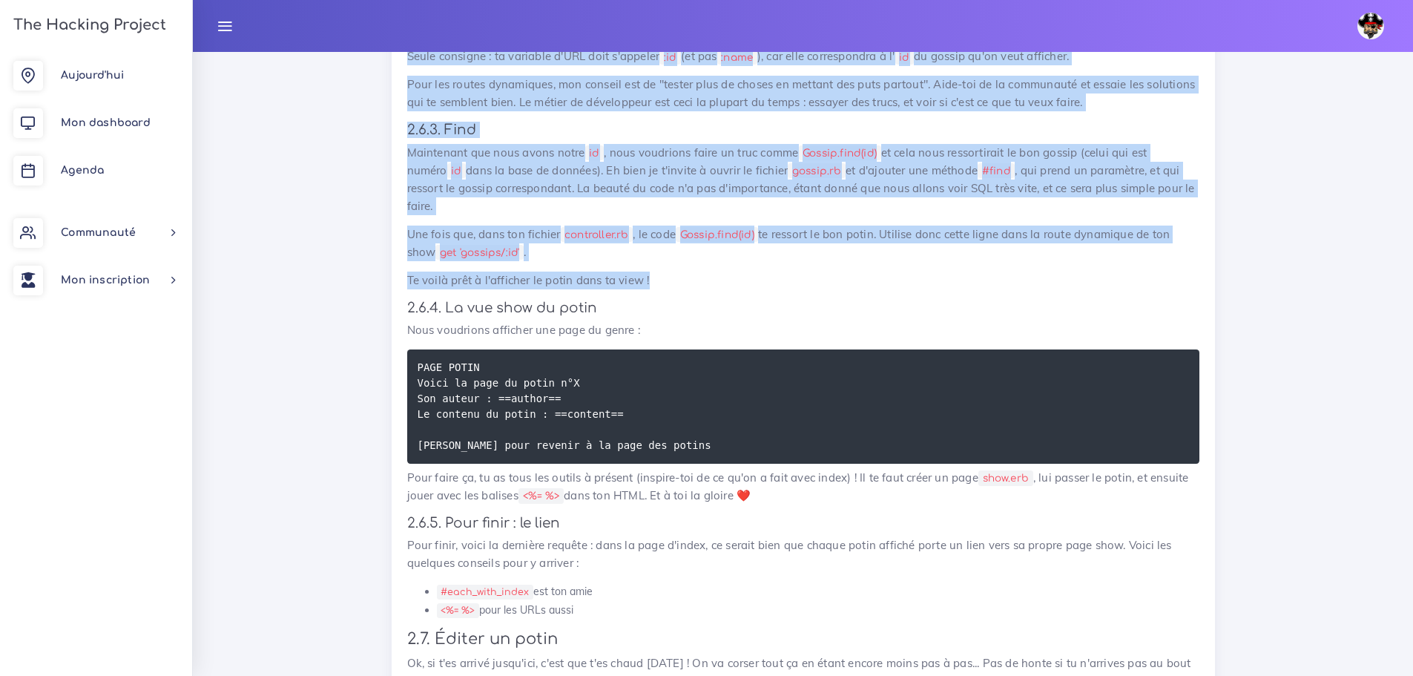
scroll to position [10347, 0]
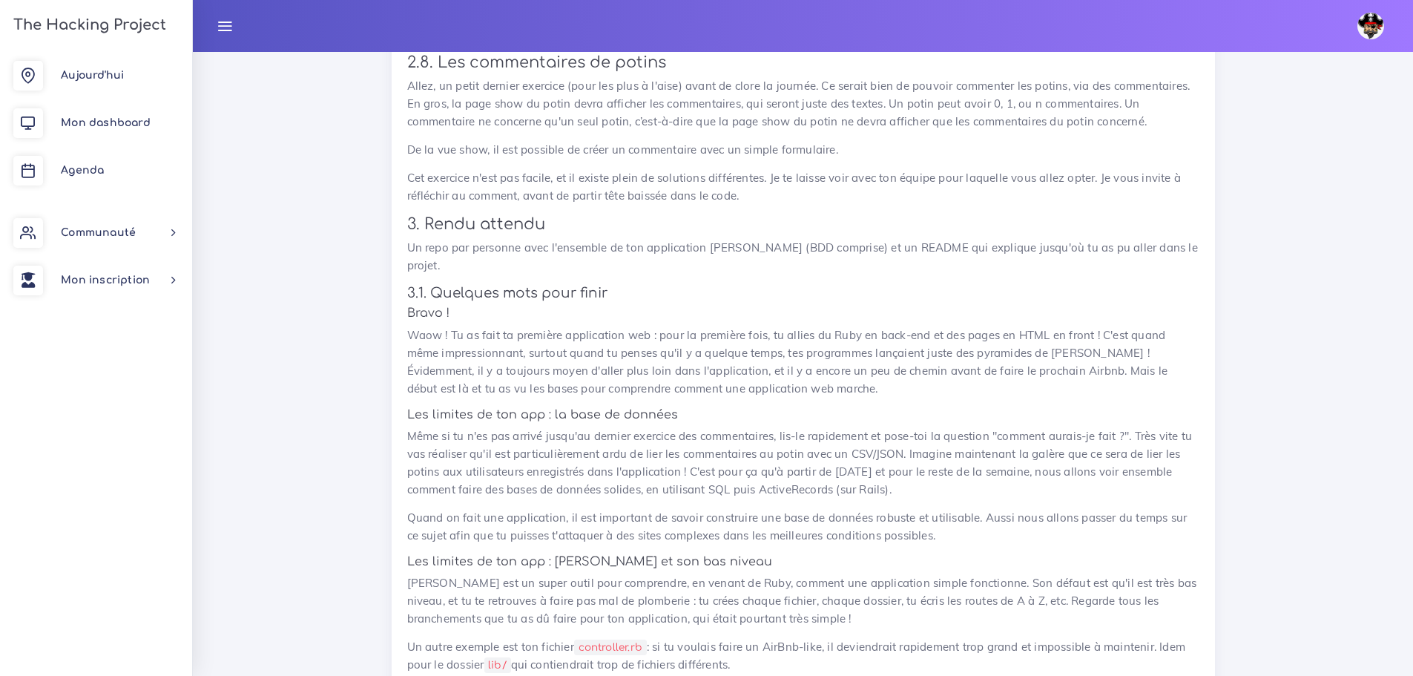
scroll to position [11088, 0]
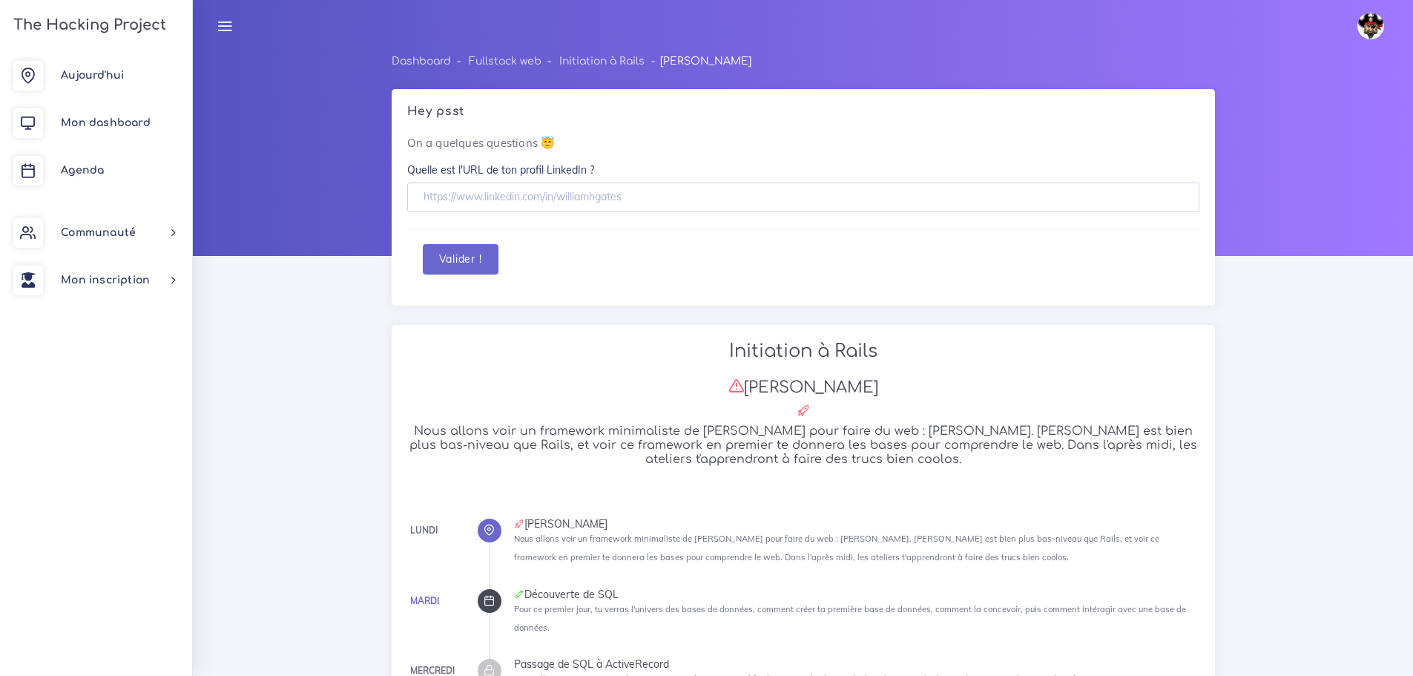
scroll to position [14025, 0]
